Goal: Information Seeking & Learning: Learn about a topic

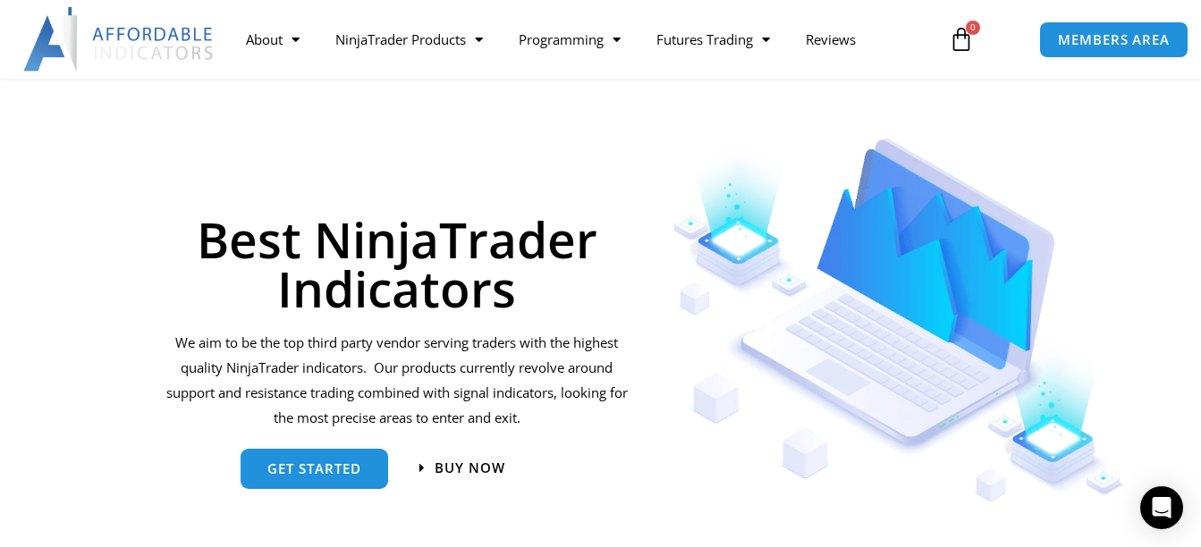
scroll to position [60, 0]
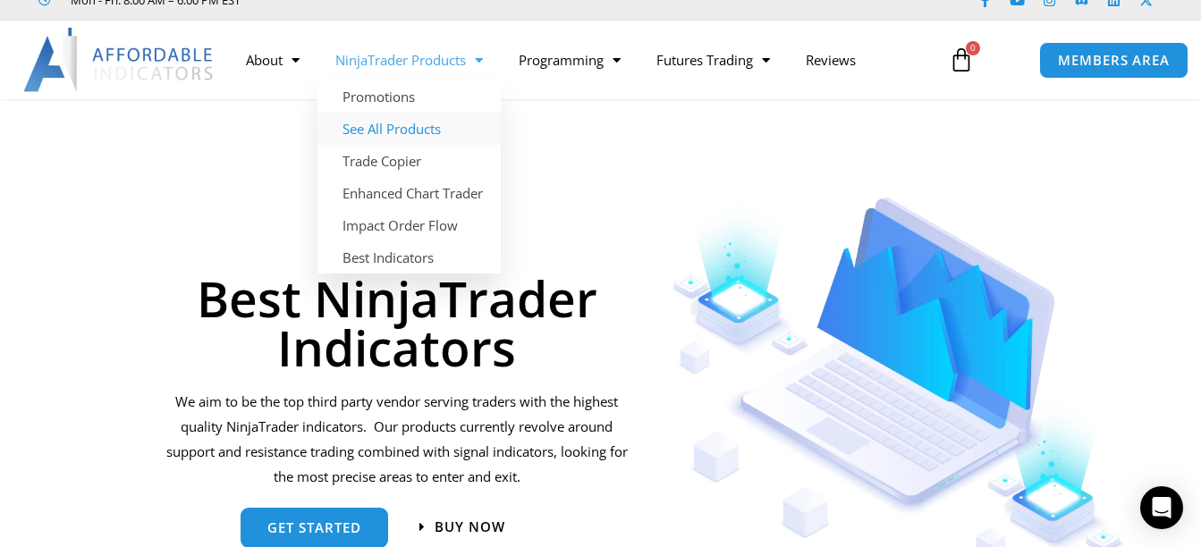
click at [426, 127] on link "See All Products" at bounding box center [408, 129] width 183 height 32
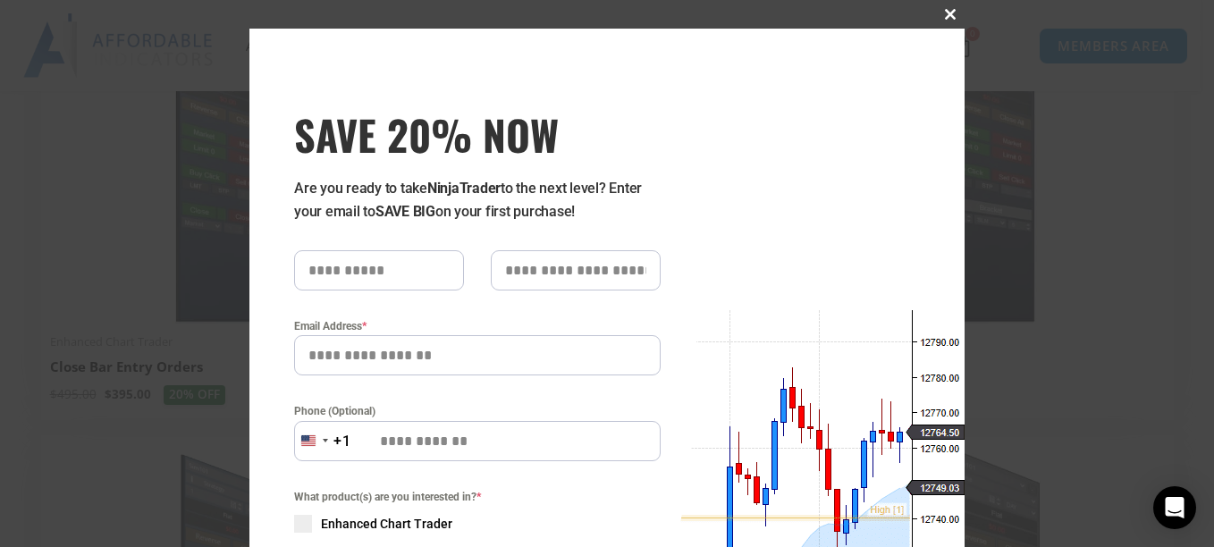
click at [941, 5] on button "Close this module" at bounding box center [950, 14] width 29 height 29
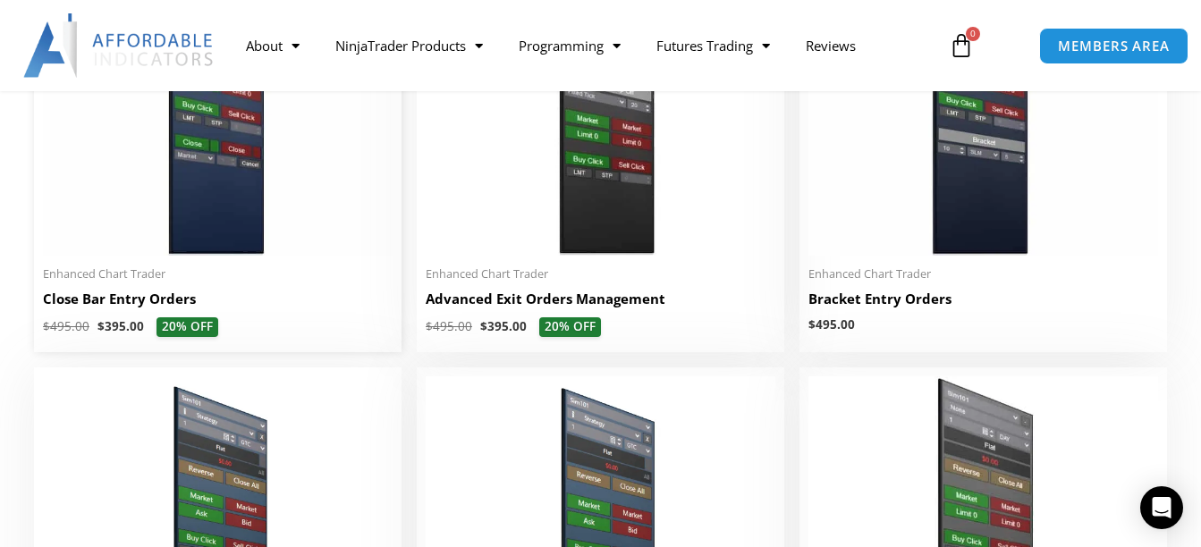
scroll to position [1312, 0]
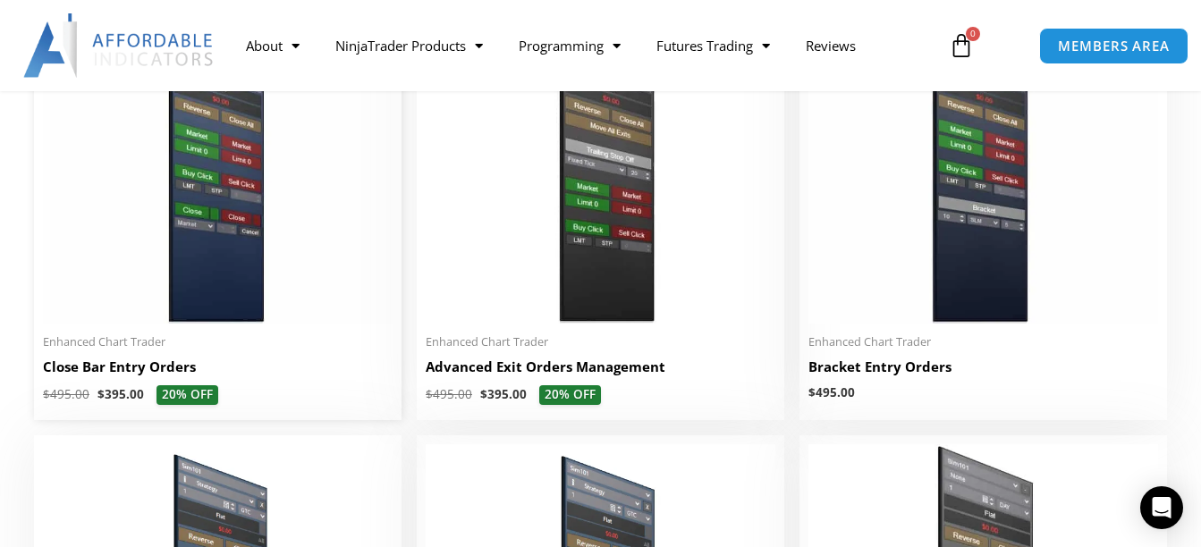
click at [188, 250] on img at bounding box center [218, 173] width 350 height 300
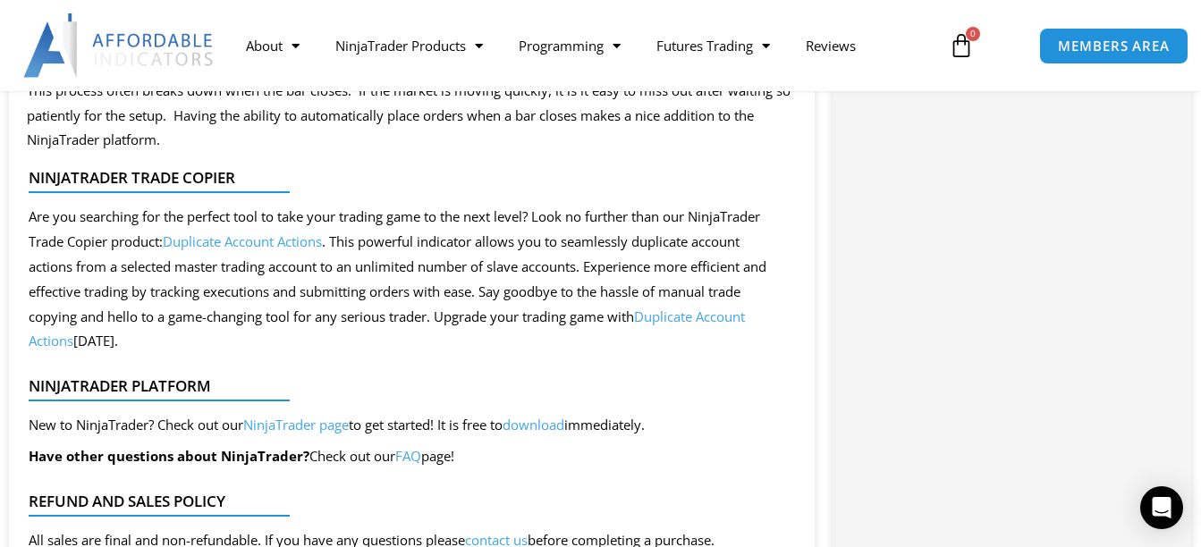
scroll to position [1788, 0]
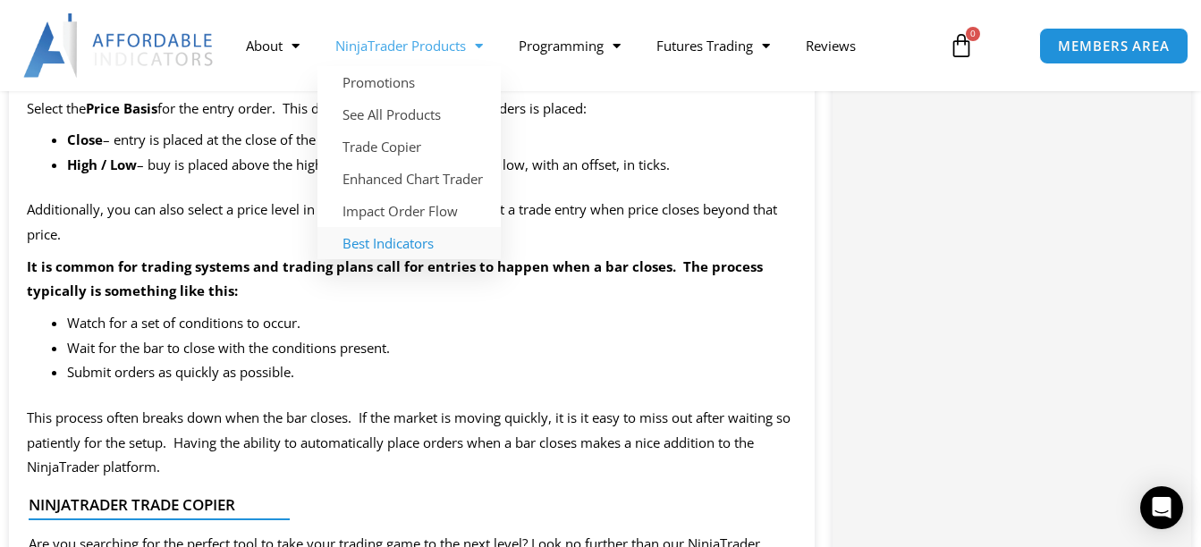
click at [413, 246] on link "Best Indicators" at bounding box center [408, 243] width 183 height 32
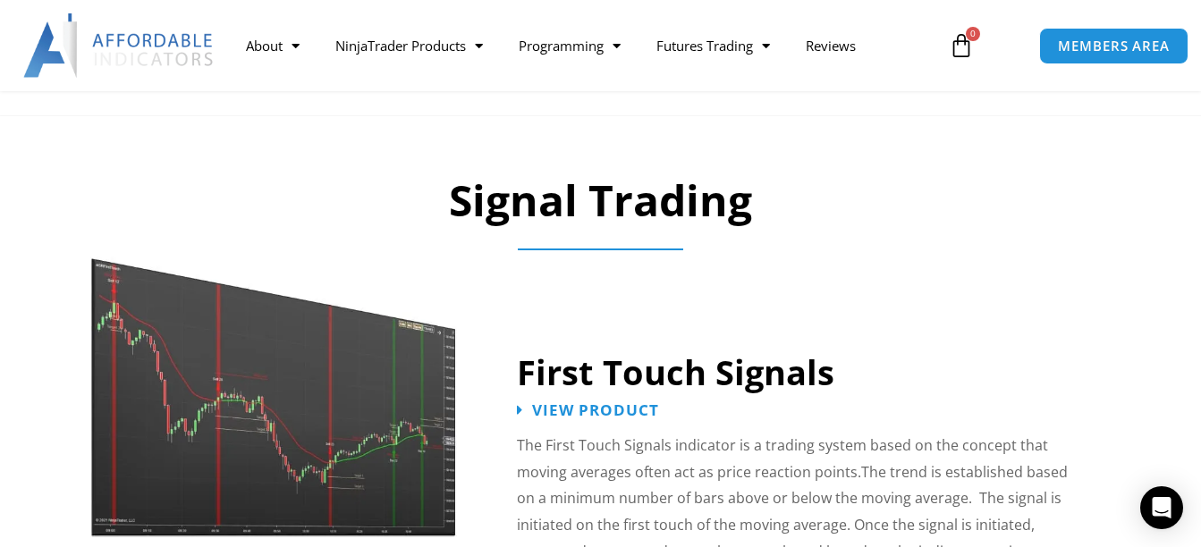
scroll to position [2622, 0]
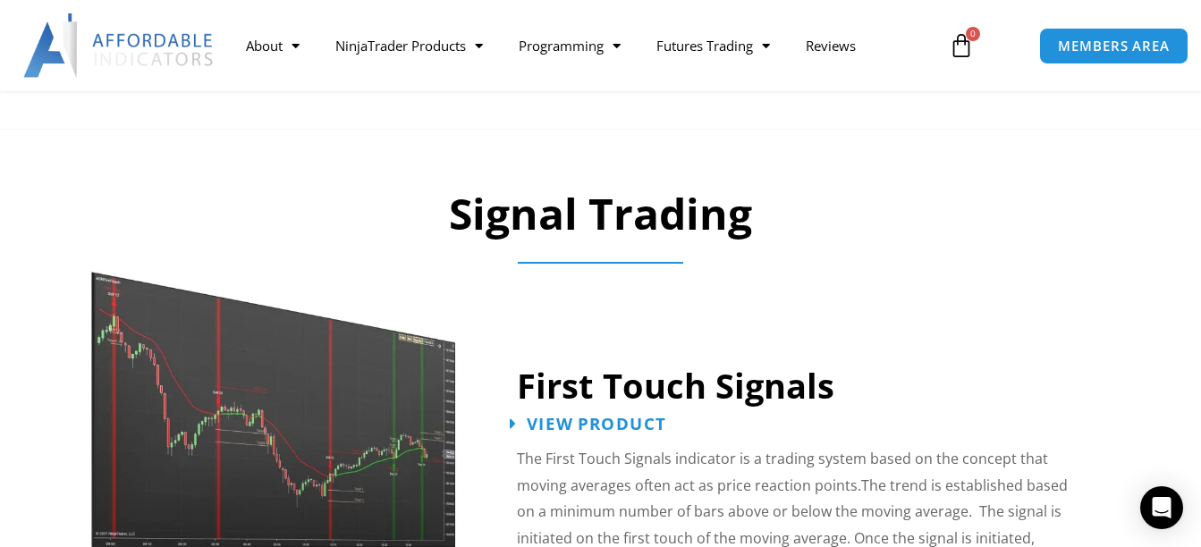
click at [631, 415] on span "View Product" at bounding box center [596, 423] width 139 height 17
